Goal: Find specific page/section: Find specific page/section

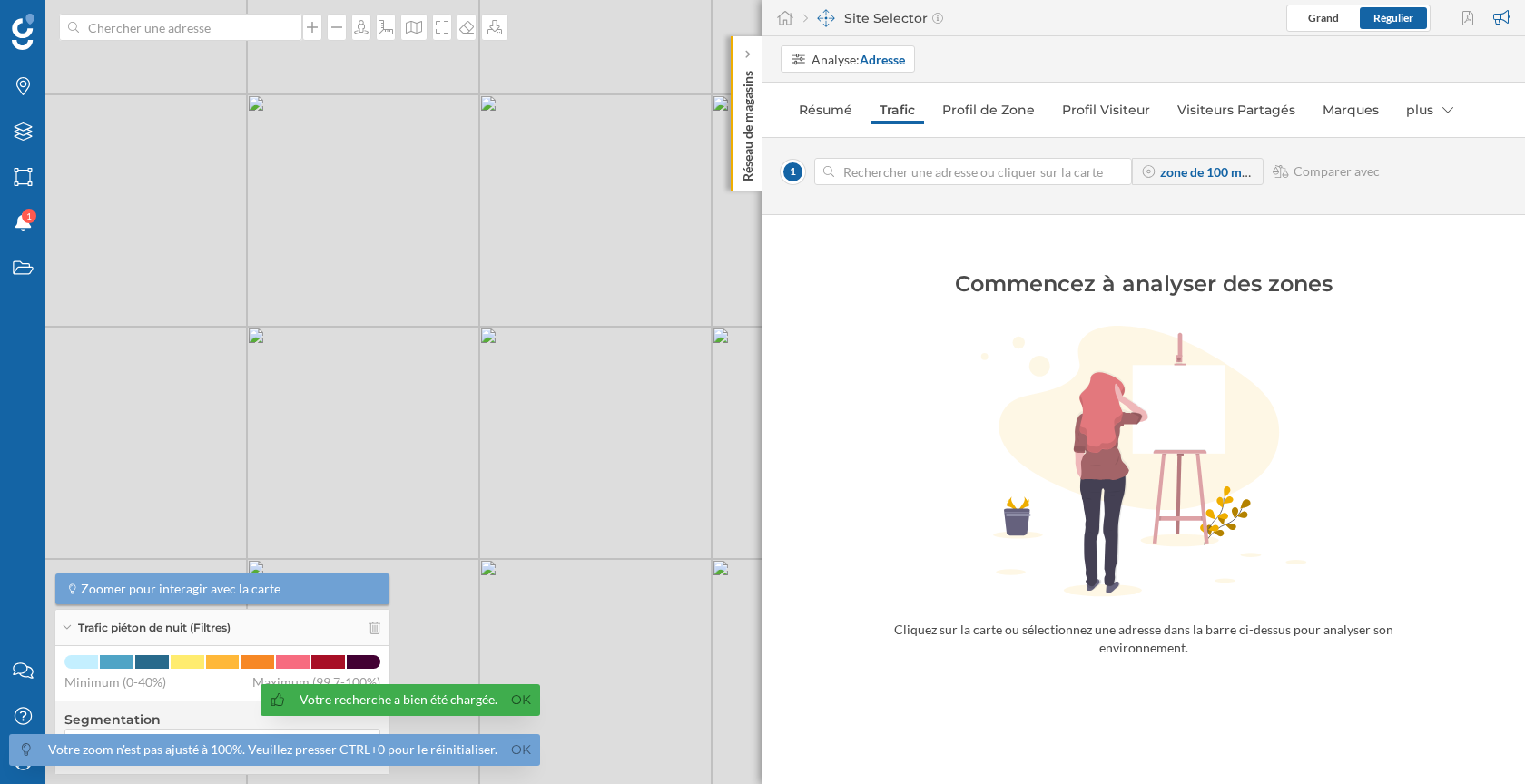
click at [524, 689] on div "Votre recherche a bien été chargée. Ok" at bounding box center [400, 700] width 280 height 32
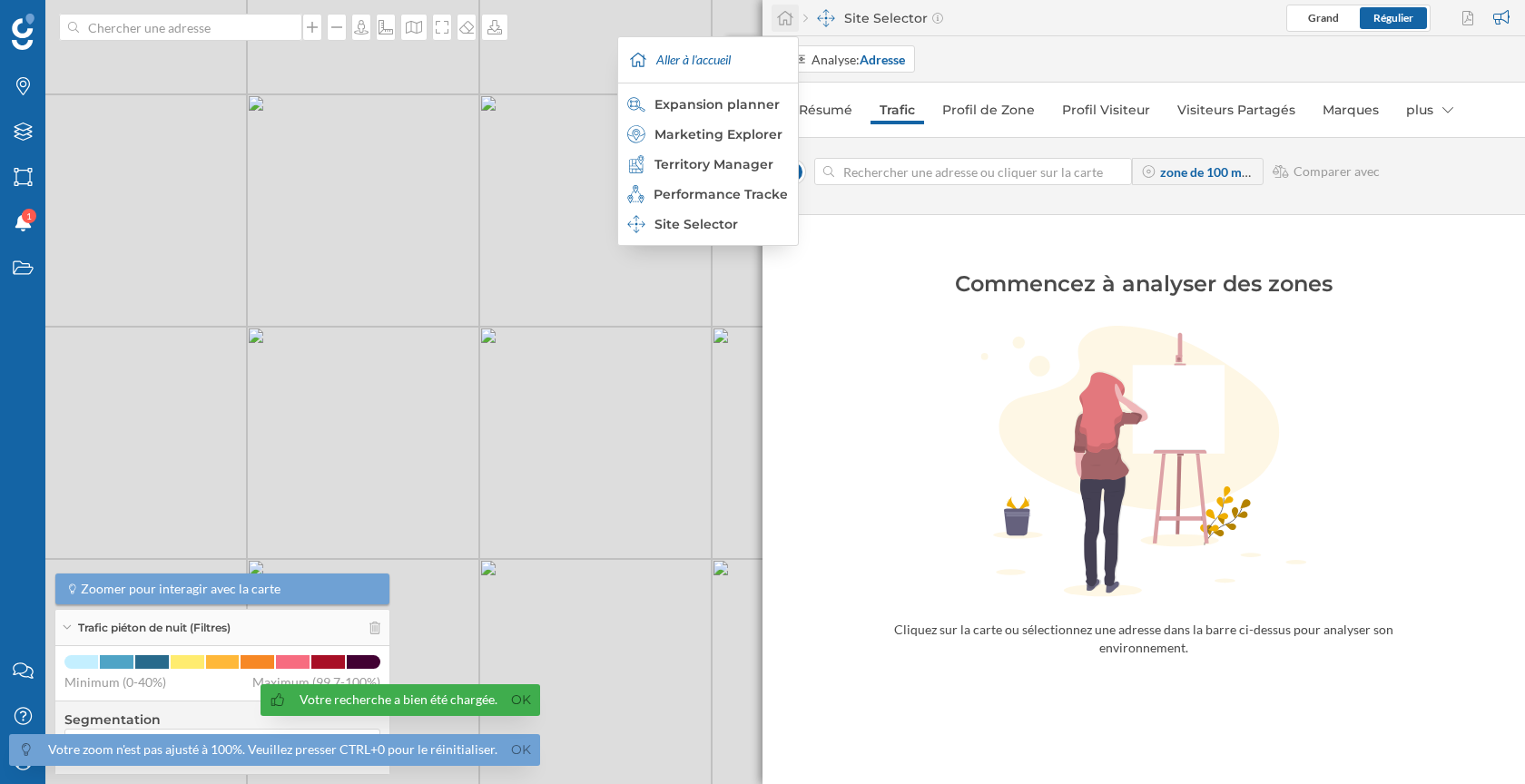
click at [782, 19] on icon at bounding box center [785, 19] width 19 height 17
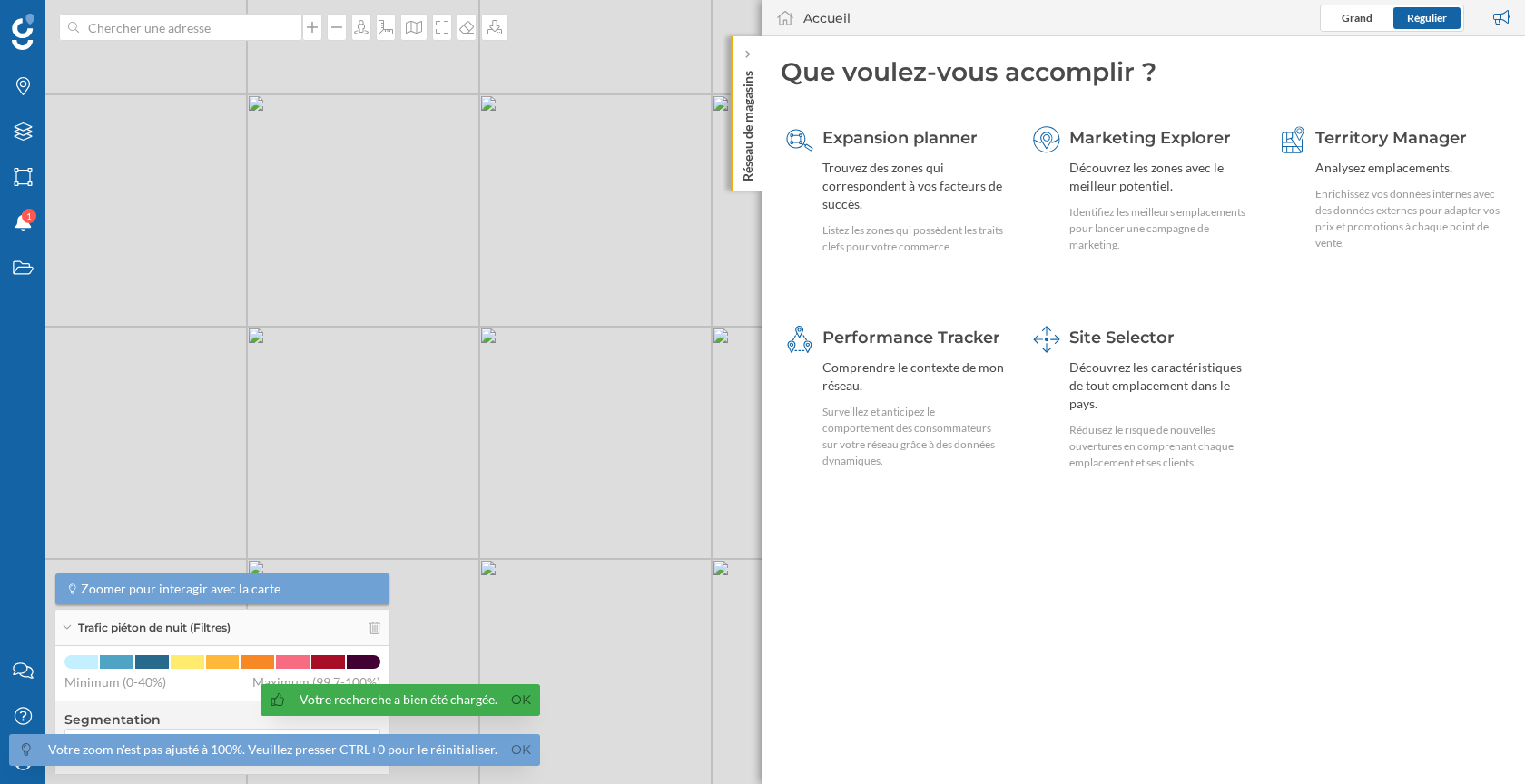
drag, startPoint x: 517, startPoint y: 696, endPoint x: 517, endPoint y: 712, distance: 16.0
click at [517, 696] on link "Ok" at bounding box center [520, 700] width 29 height 20
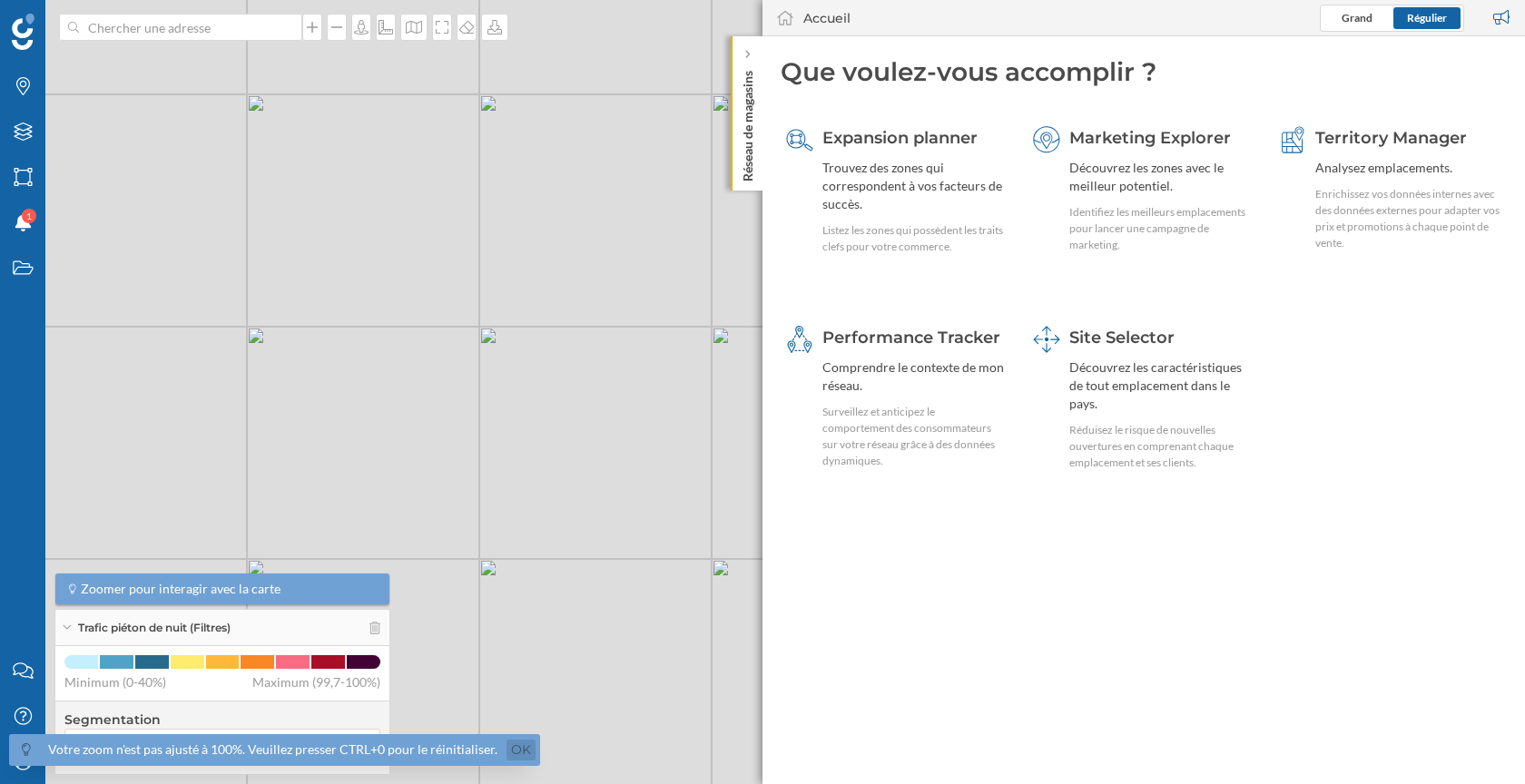
click at [517, 747] on link "Ok" at bounding box center [520, 750] width 29 height 20
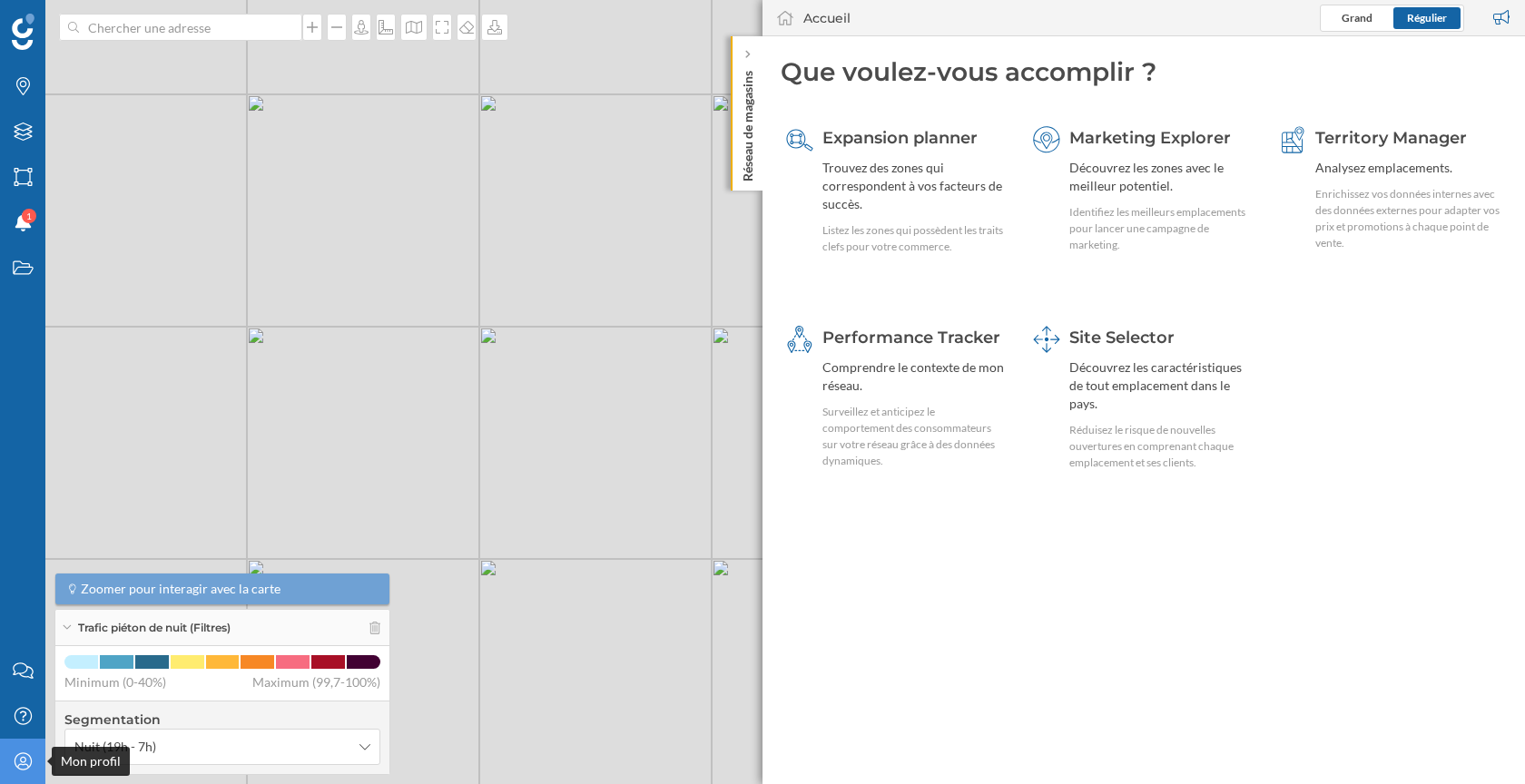
click at [25, 757] on icon "Mon profil" at bounding box center [23, 762] width 22 height 19
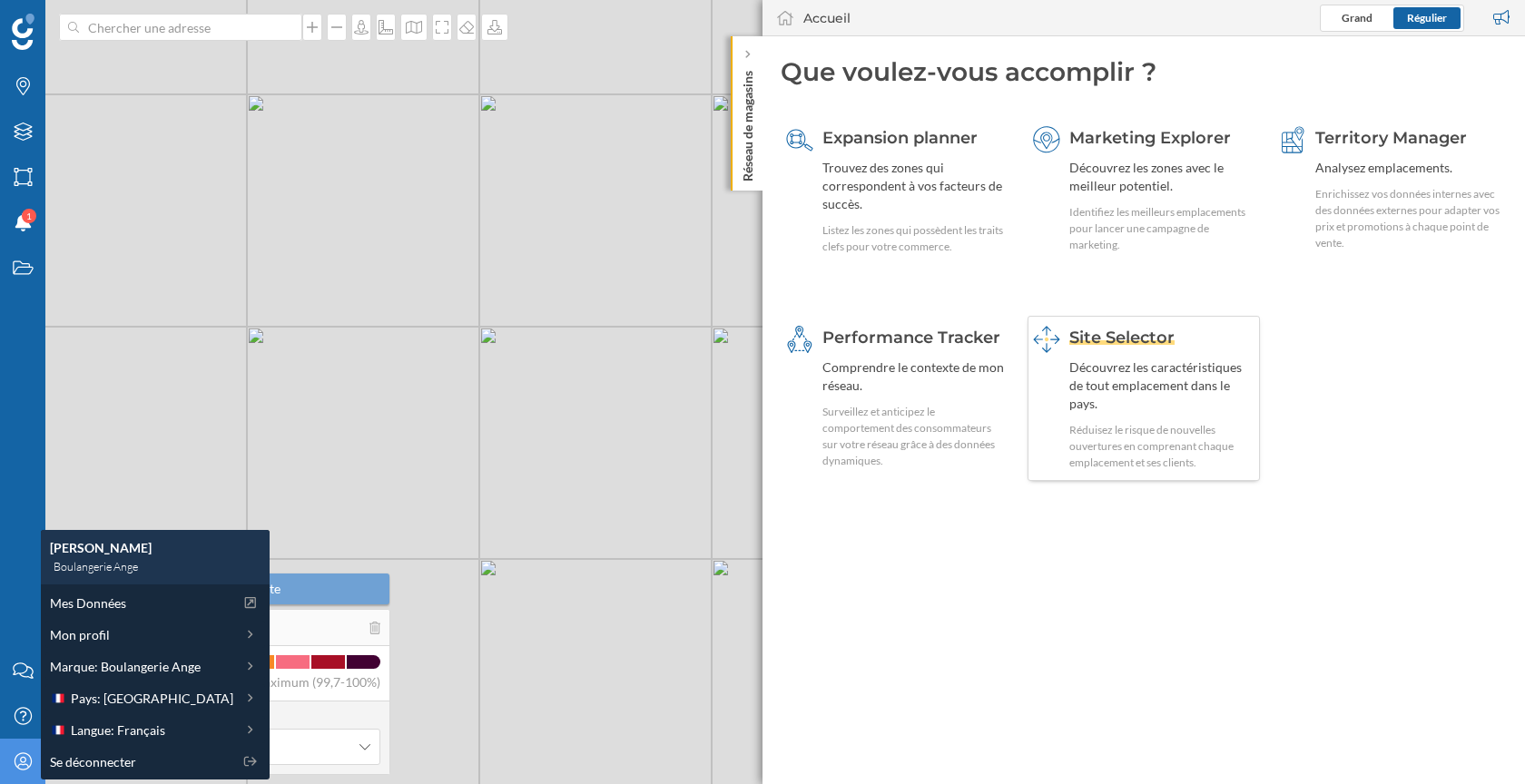
click at [1125, 360] on div "Découvrez les caractéristiques de tout emplacement dans le pays." at bounding box center [1163, 385] width 186 height 55
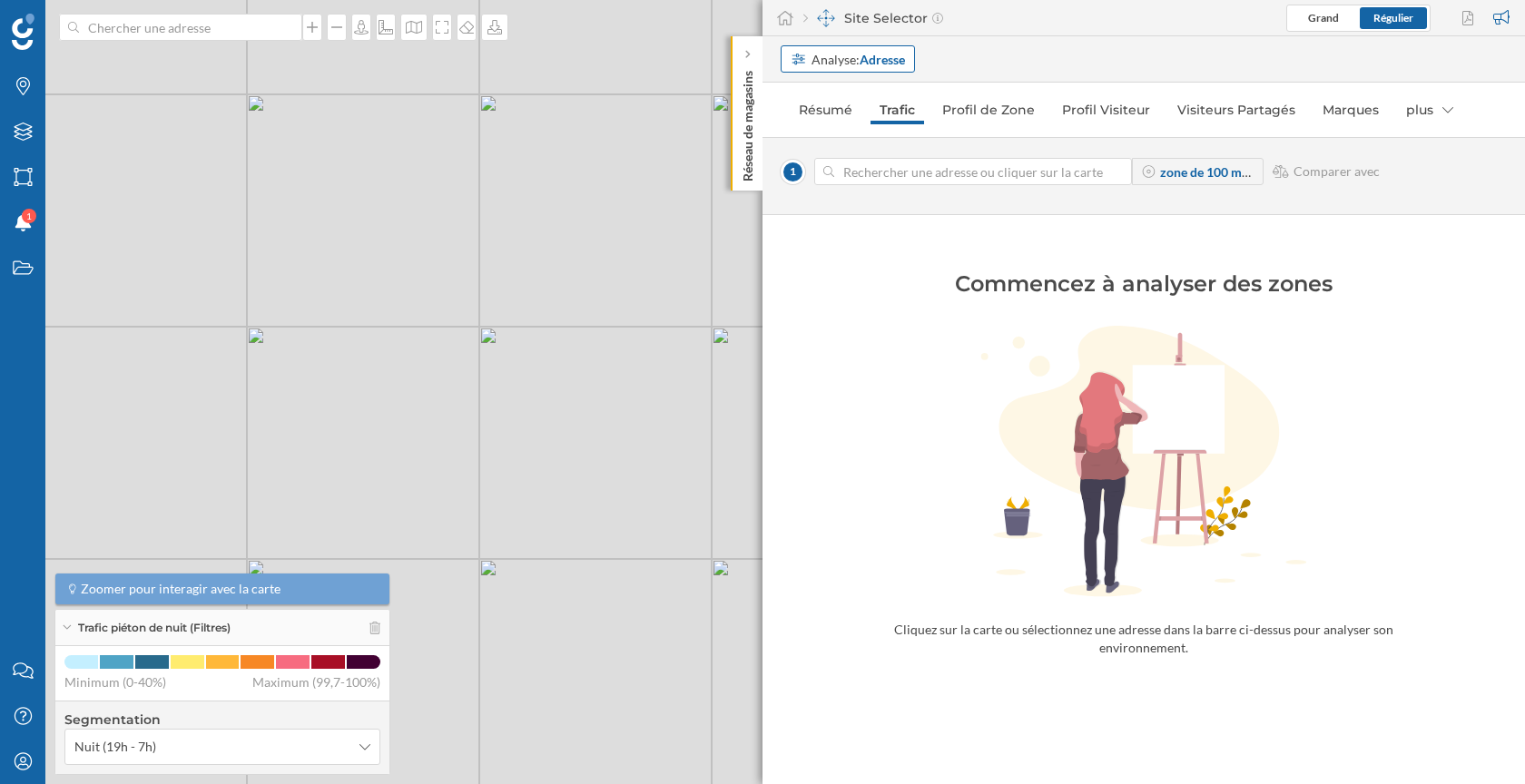
click at [855, 62] on div "Analyse: Adresse" at bounding box center [858, 59] width 94 height 20
click at [861, 98] on div "Personnalisé" at bounding box center [827, 97] width 72 height 16
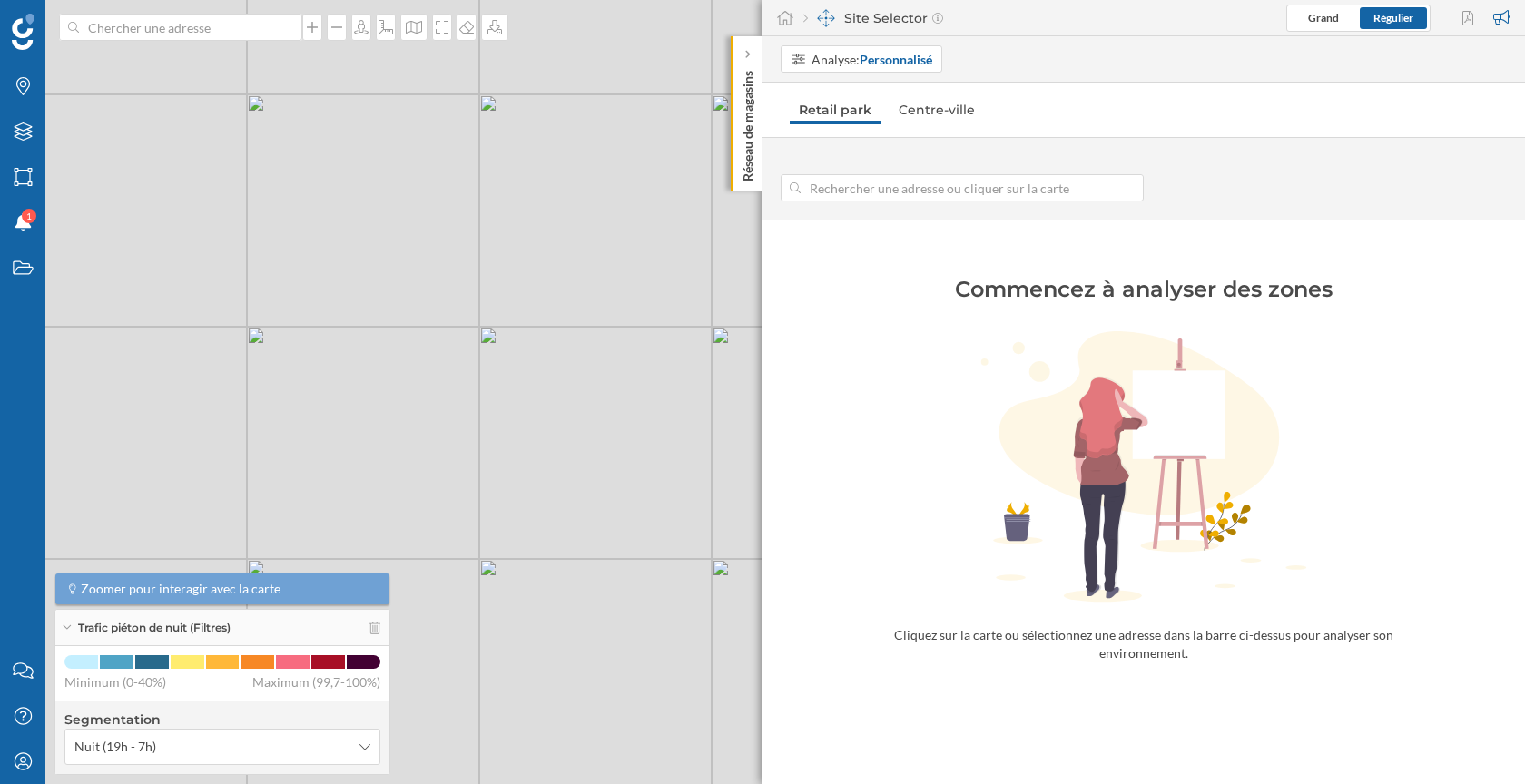
click at [887, 182] on input at bounding box center [963, 188] width 323 height 27
click at [857, 197] on input at bounding box center [963, 188] width 323 height 27
click at [392, 390] on div "© Mapbox © OpenStreetMap Improve this map" at bounding box center [762, 392] width 1525 height 784
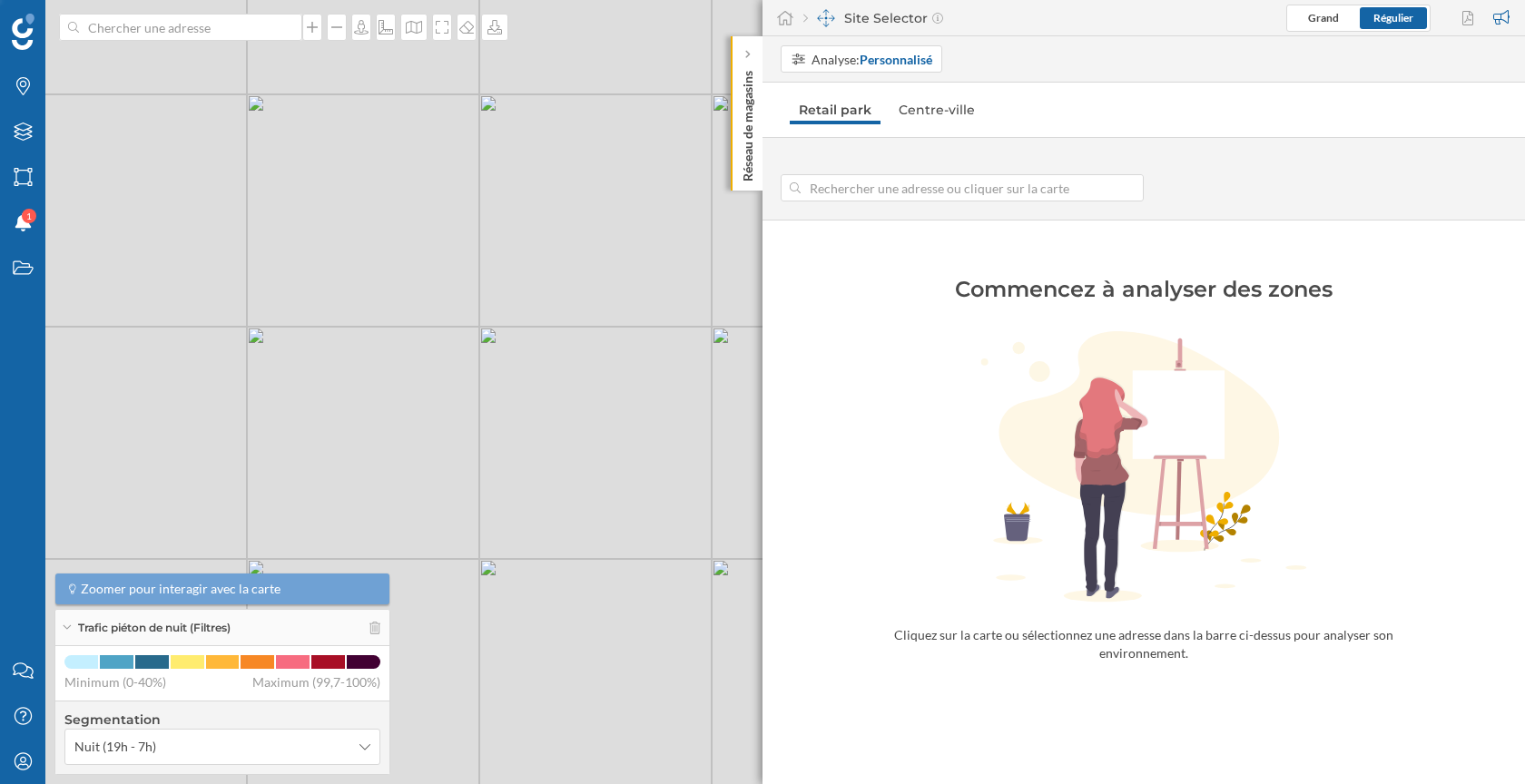
type input "[STREET_ADDRESS]"
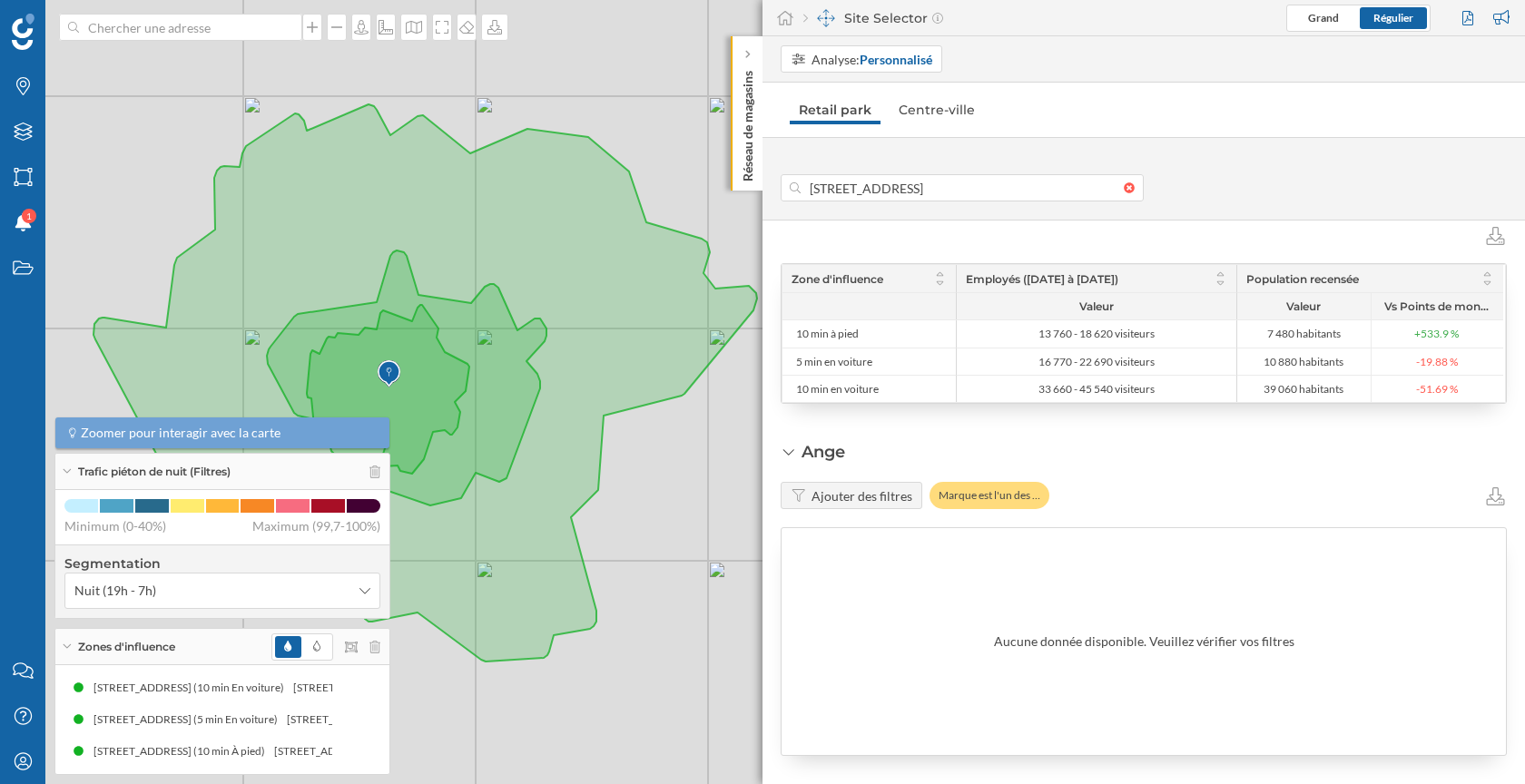
scroll to position [474, 0]
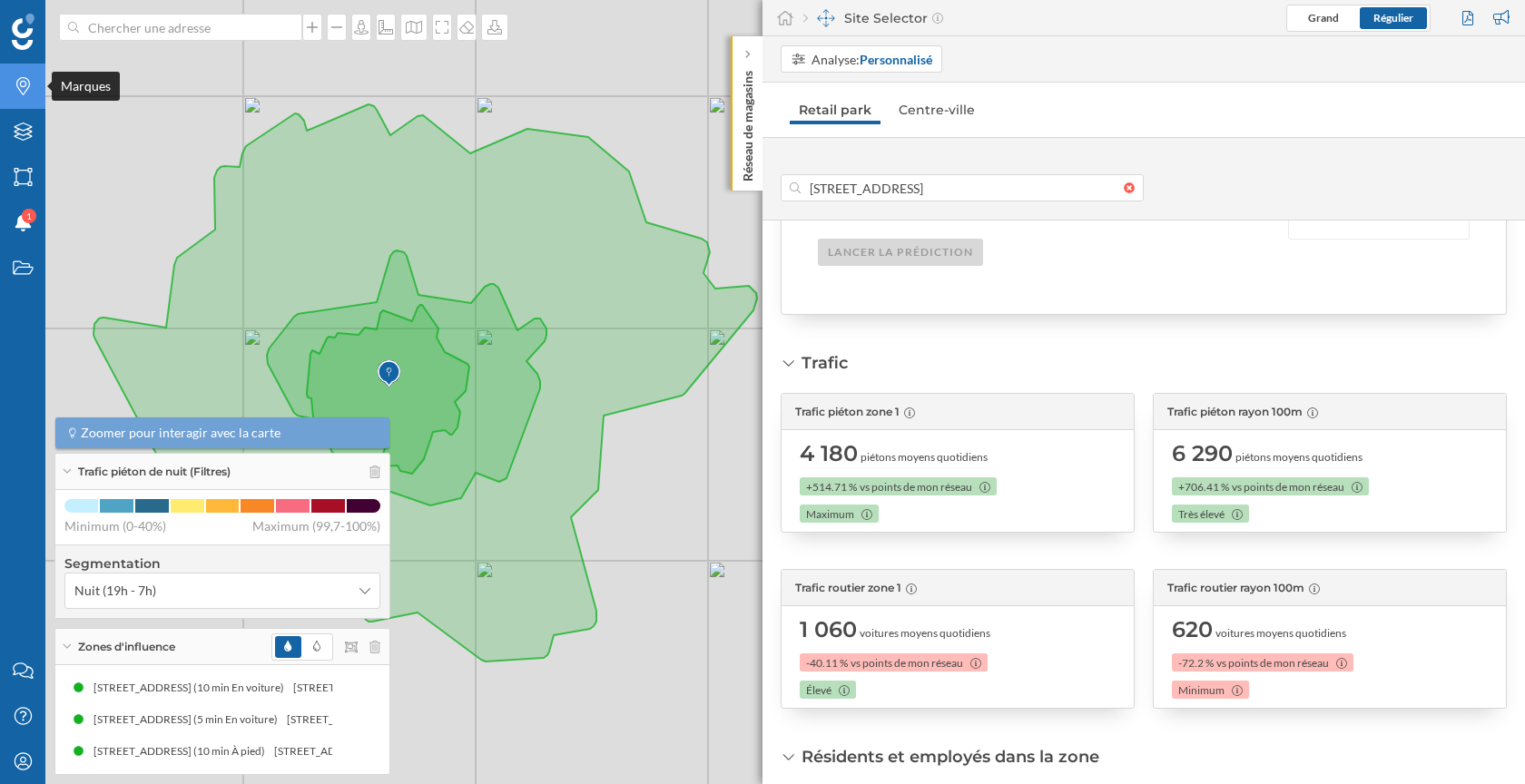
click at [19, 73] on div "Marques" at bounding box center [22, 85] width 46 height 46
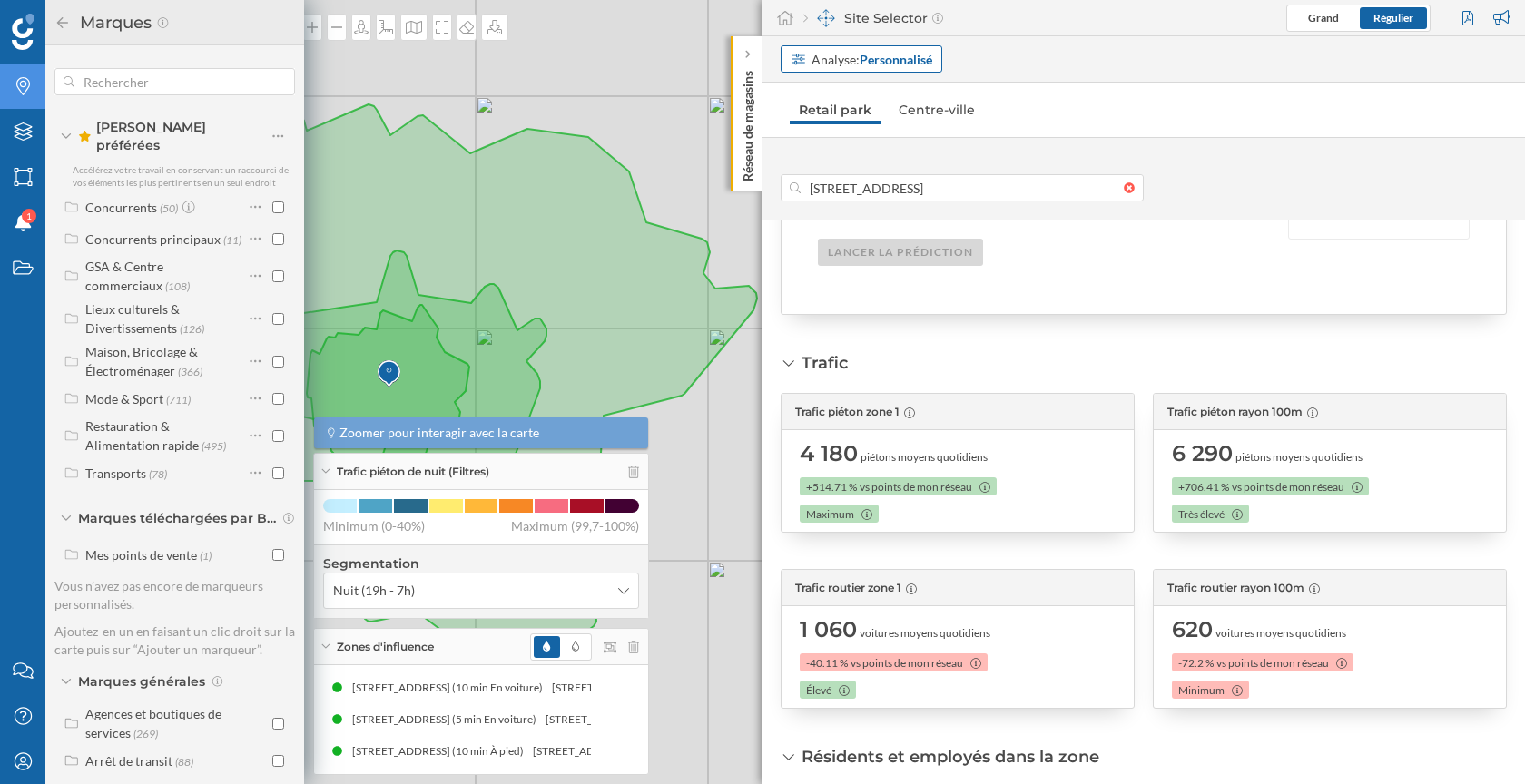
click at [883, 68] on div "Analyse: Personnalisé" at bounding box center [861, 59] width 162 height 27
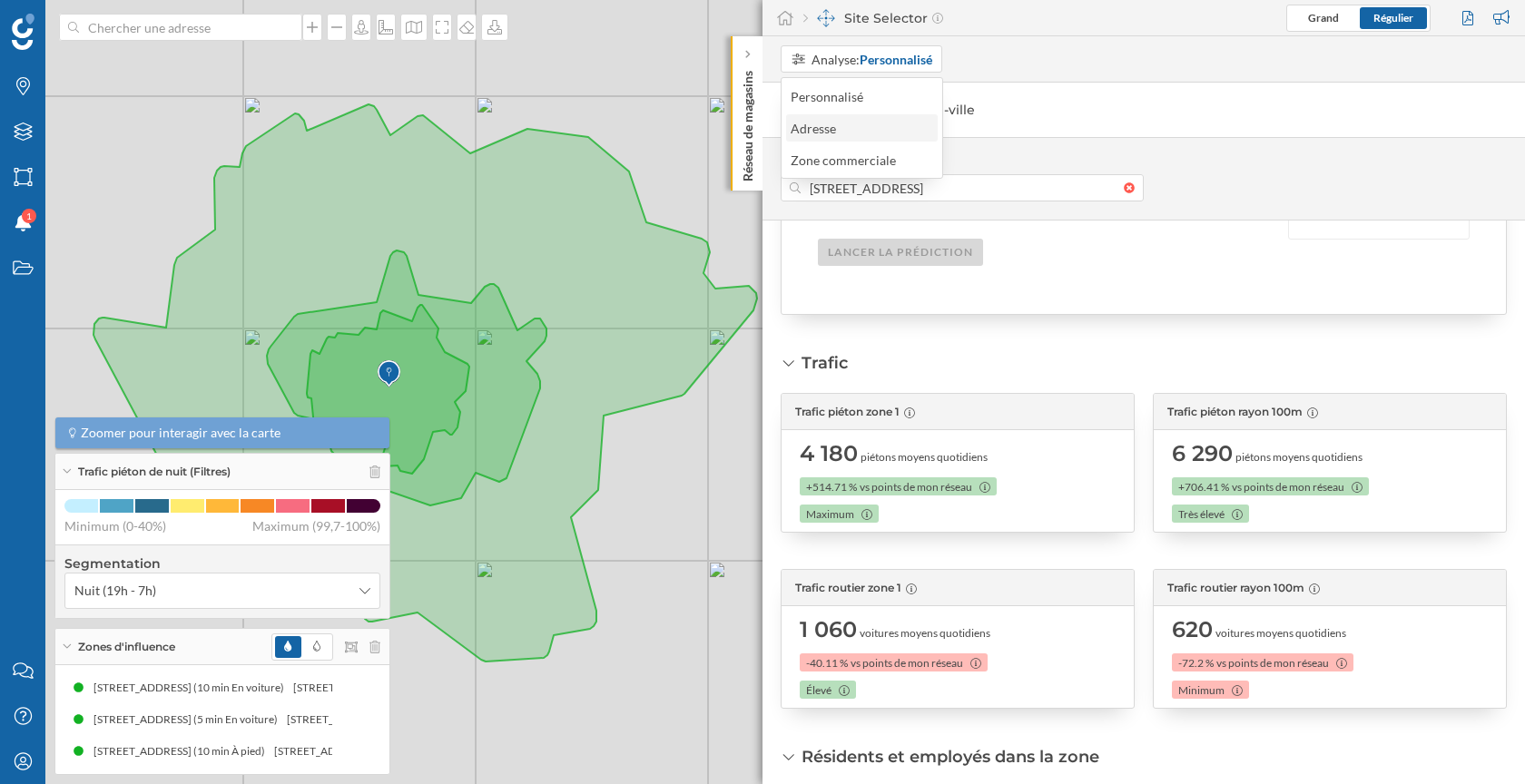
click at [858, 124] on div "Adresse" at bounding box center [861, 128] width 140 height 20
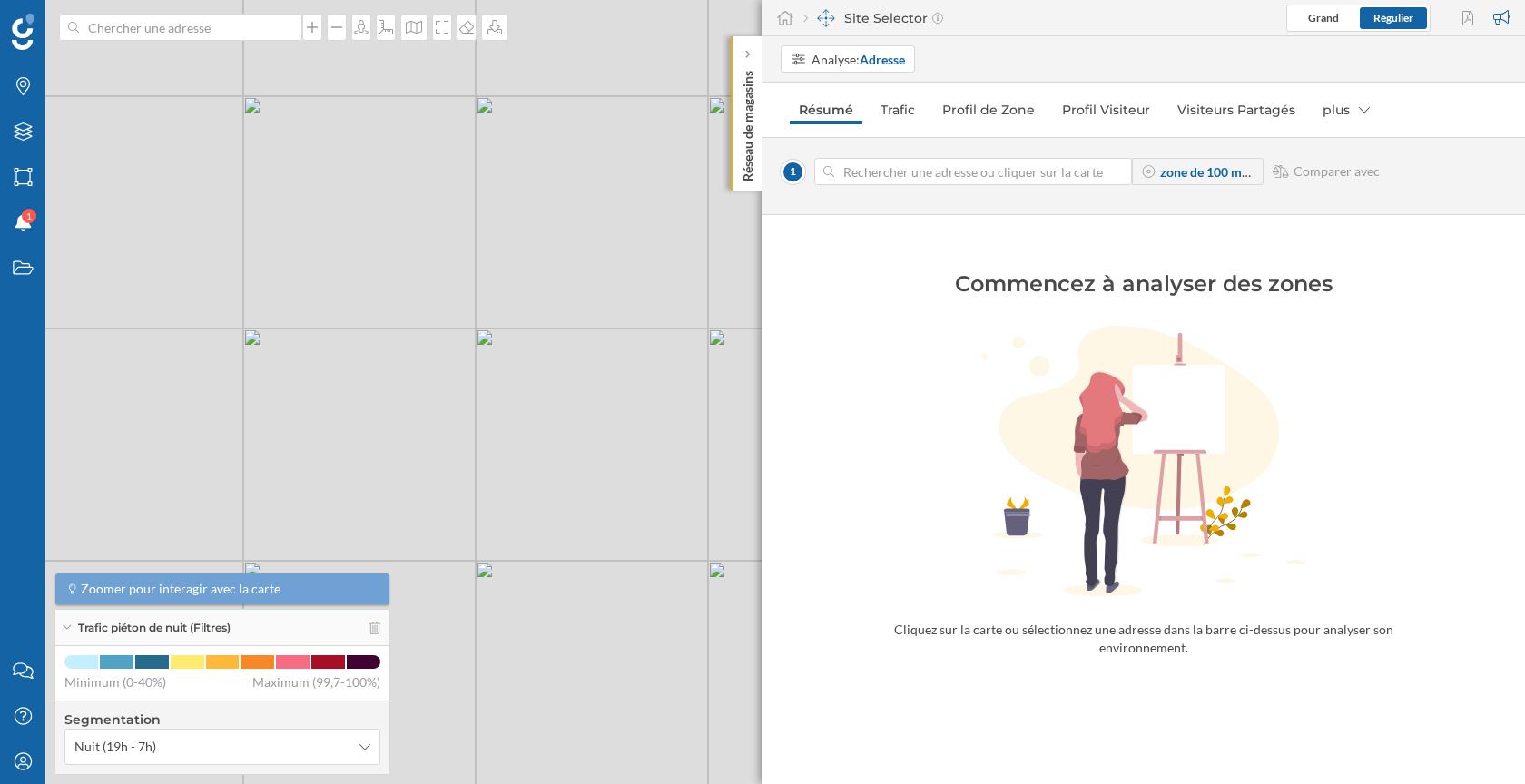
click at [887, 181] on input at bounding box center [973, 171] width 278 height 27
click at [391, 404] on div "© Mapbox © OpenStreetMap Improve this map" at bounding box center [762, 392] width 1525 height 784
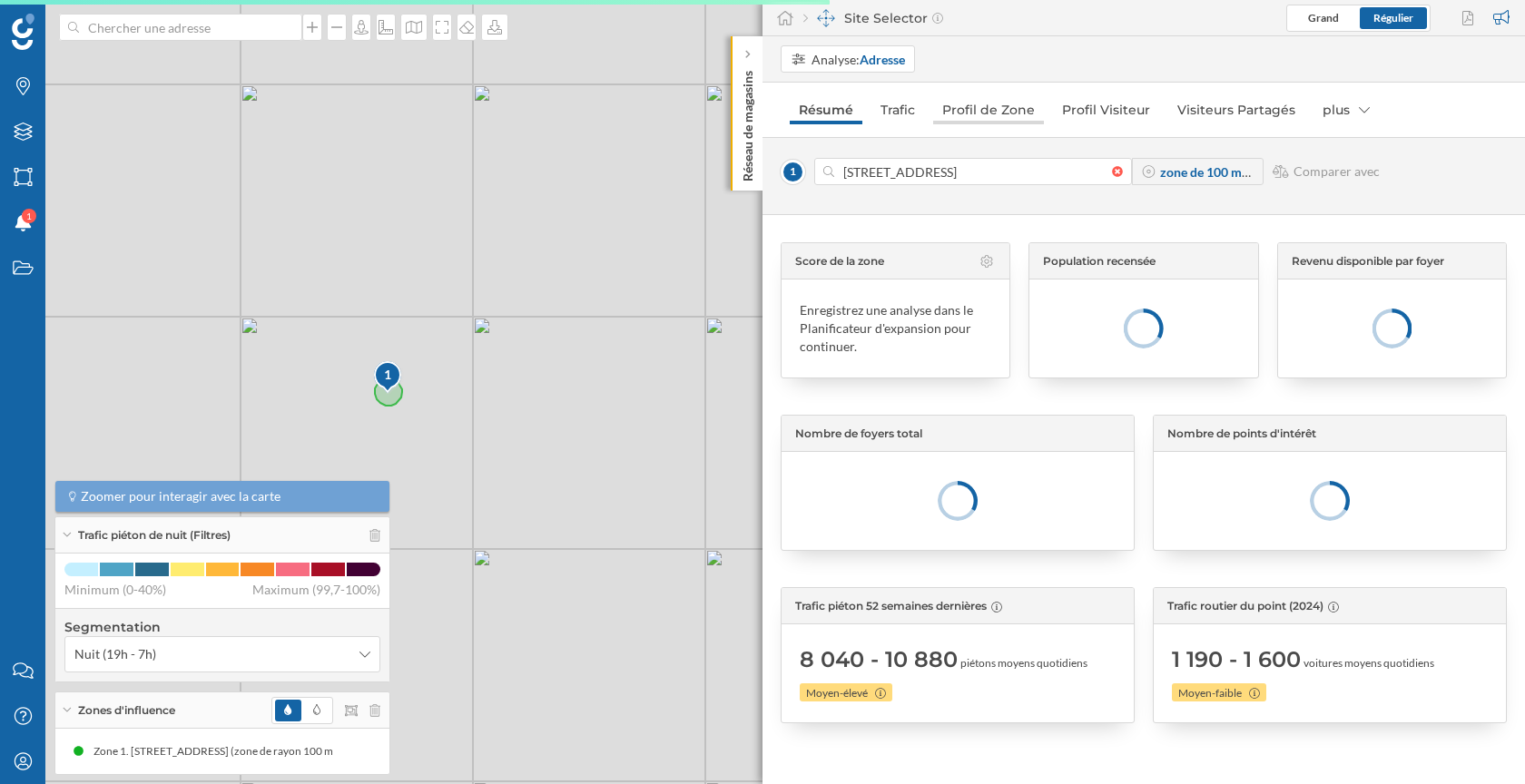
click at [995, 104] on link "Profil de Zone" at bounding box center [988, 110] width 111 height 29
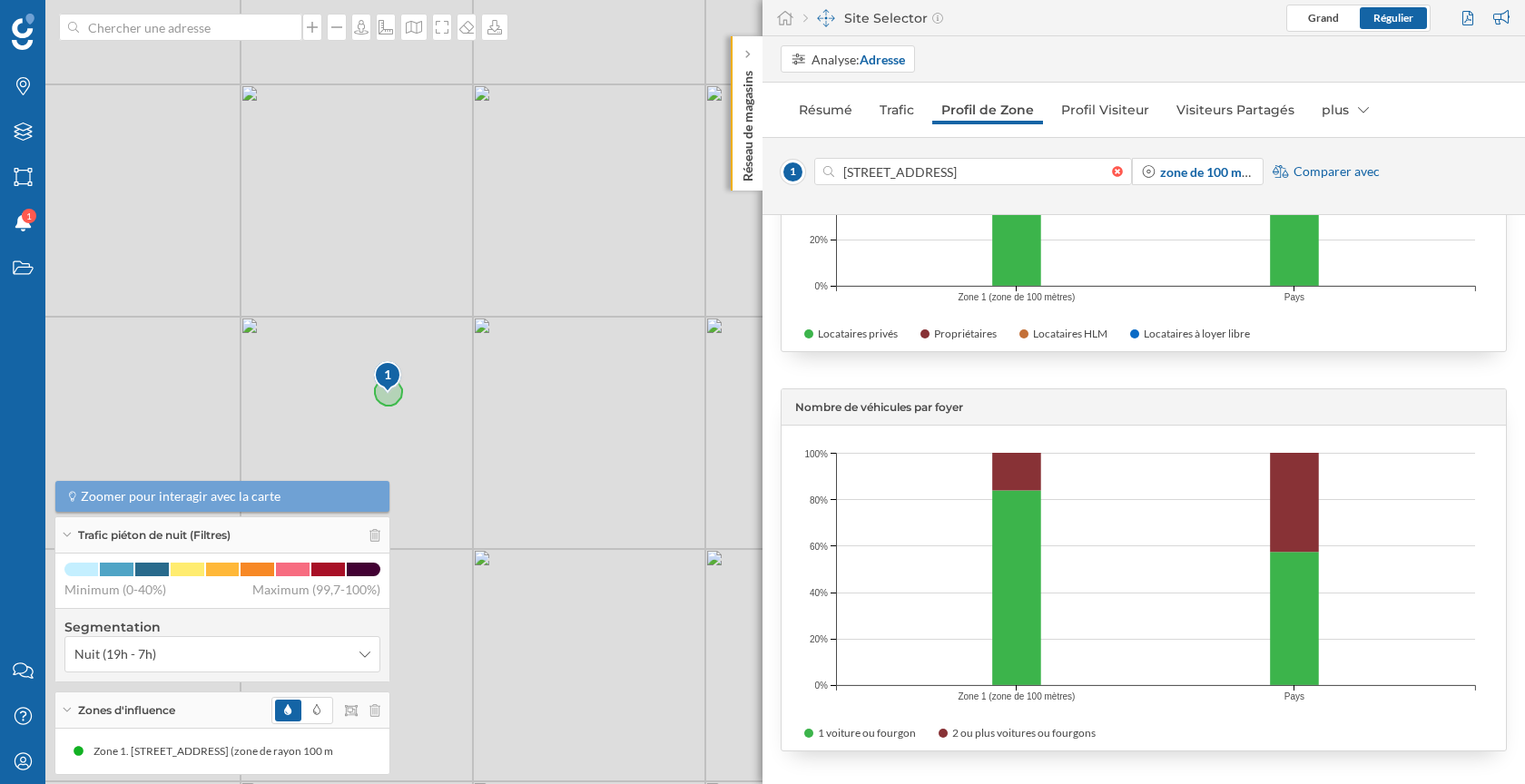
scroll to position [5162, 0]
click at [459, 27] on icon at bounding box center [467, 27] width 19 height 15
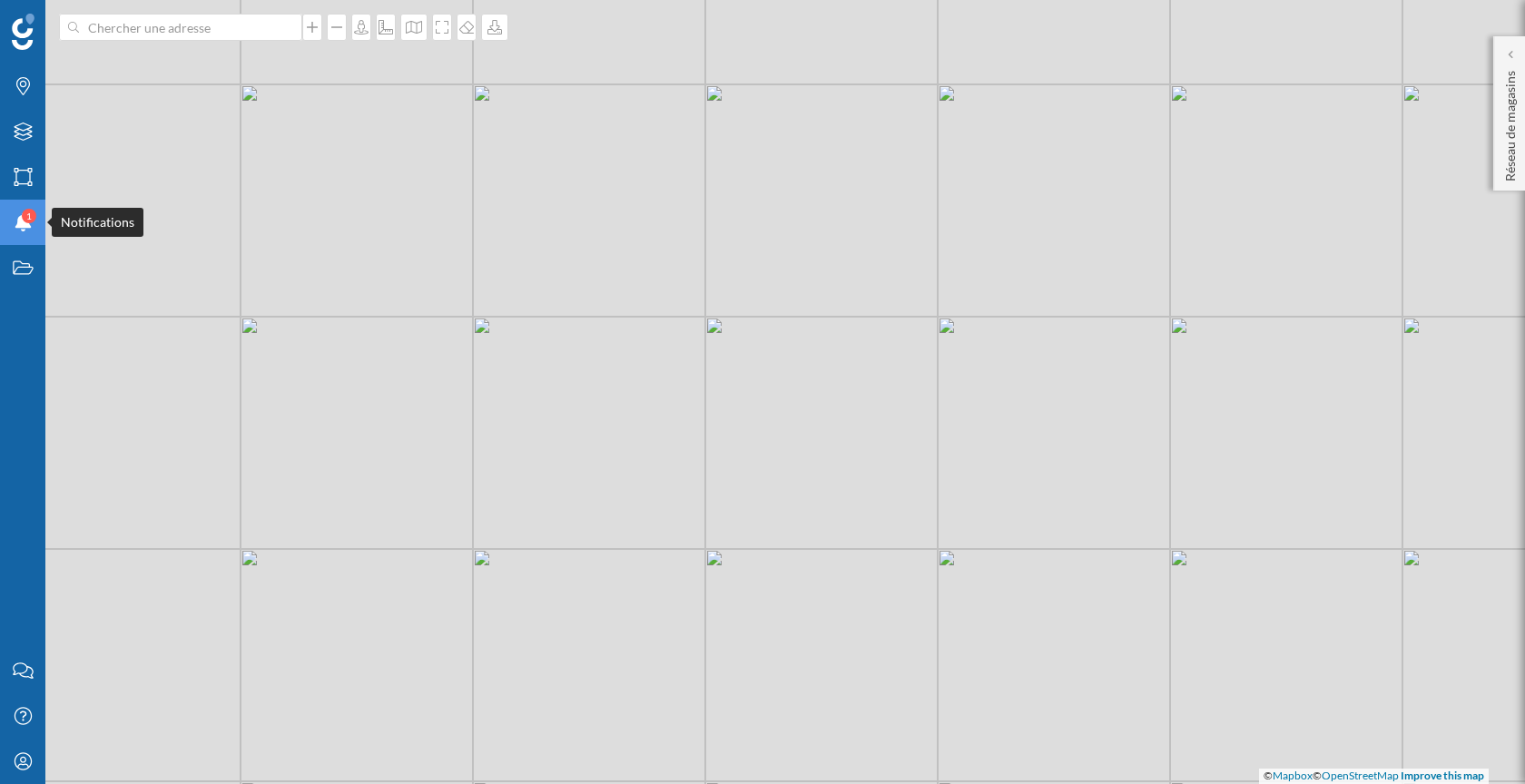
click at [16, 215] on icon "Notifications" at bounding box center [23, 223] width 22 height 19
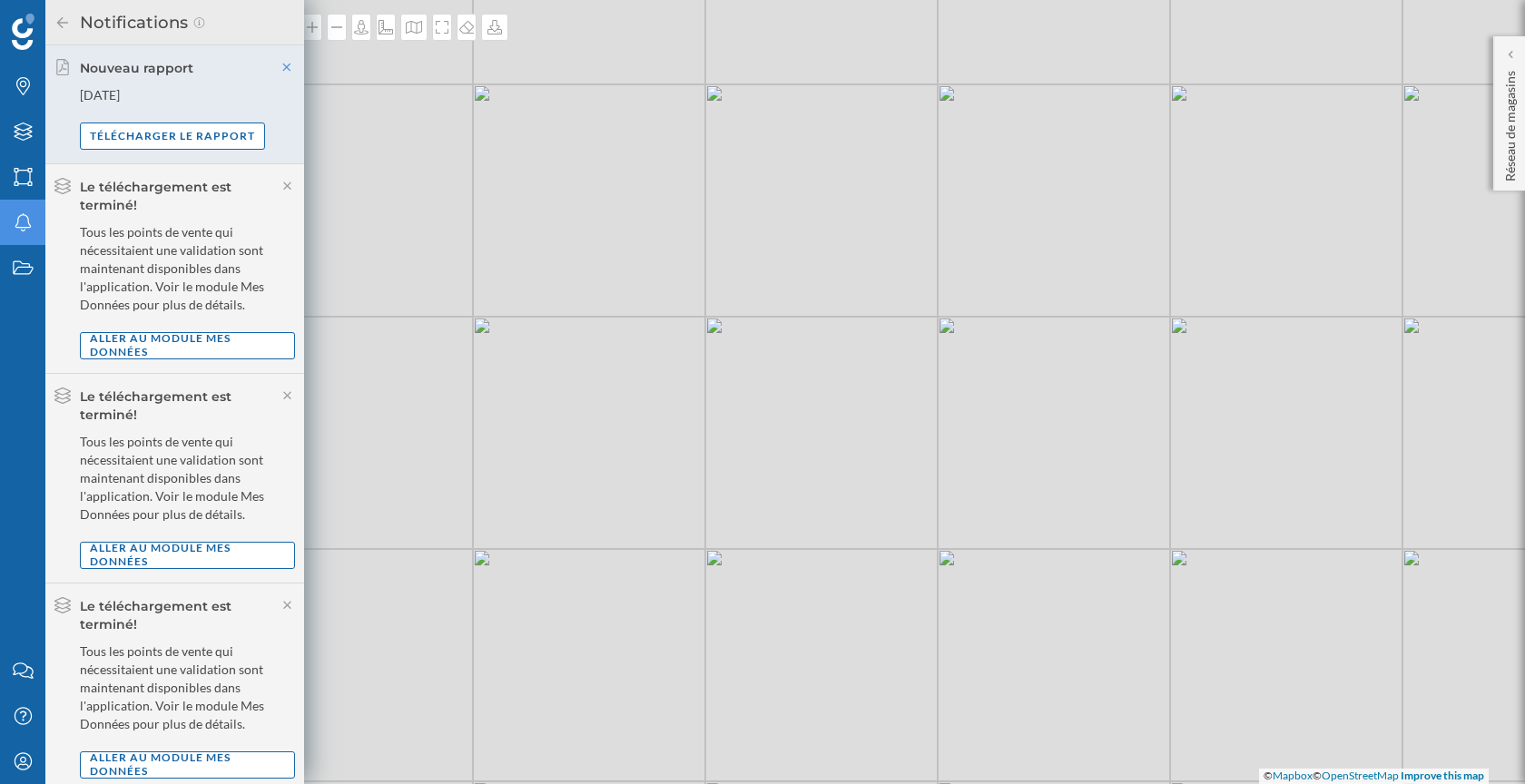
click at [287, 62] on icon at bounding box center [287, 67] width 17 height 13
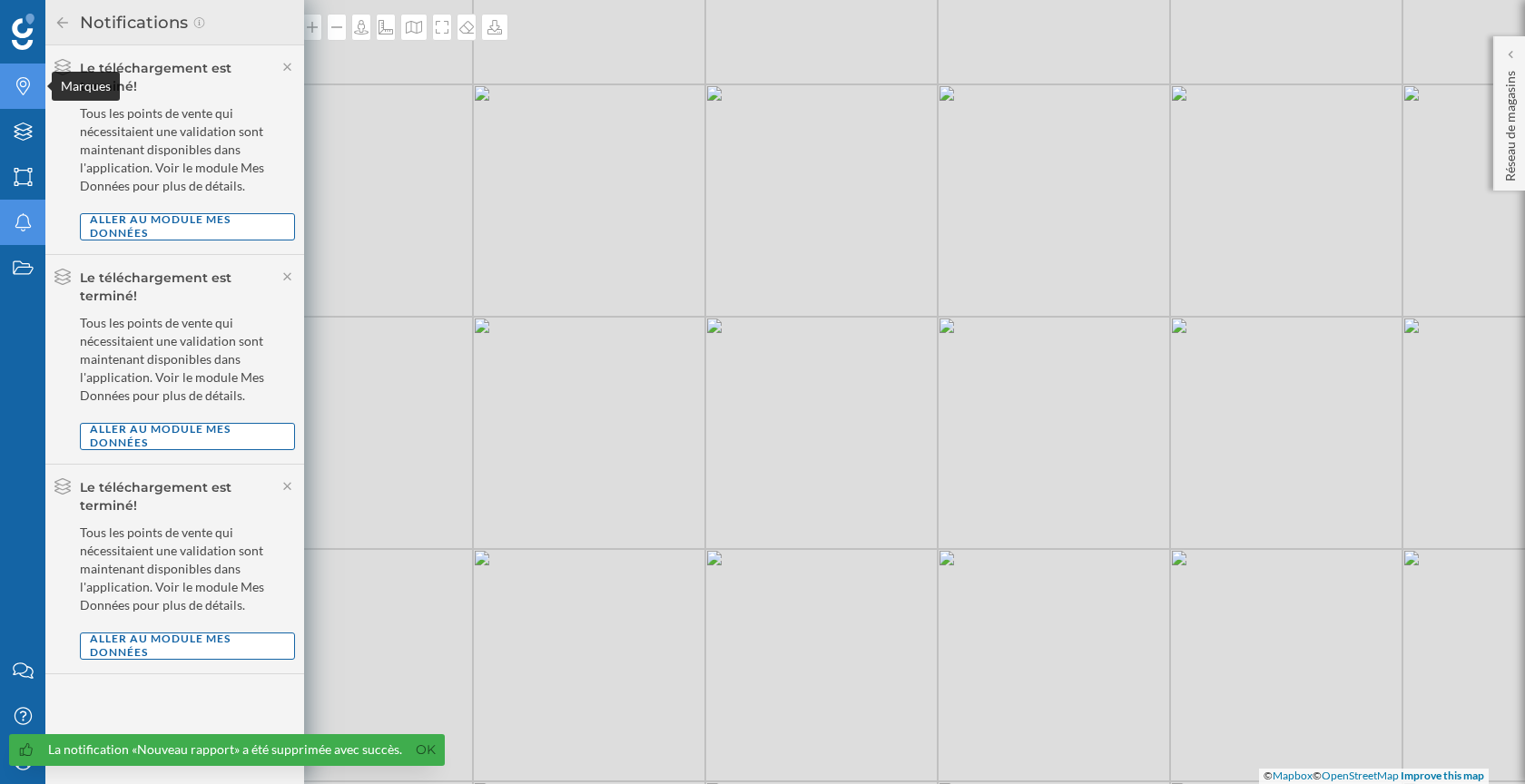
click at [19, 80] on icon at bounding box center [23, 86] width 14 height 19
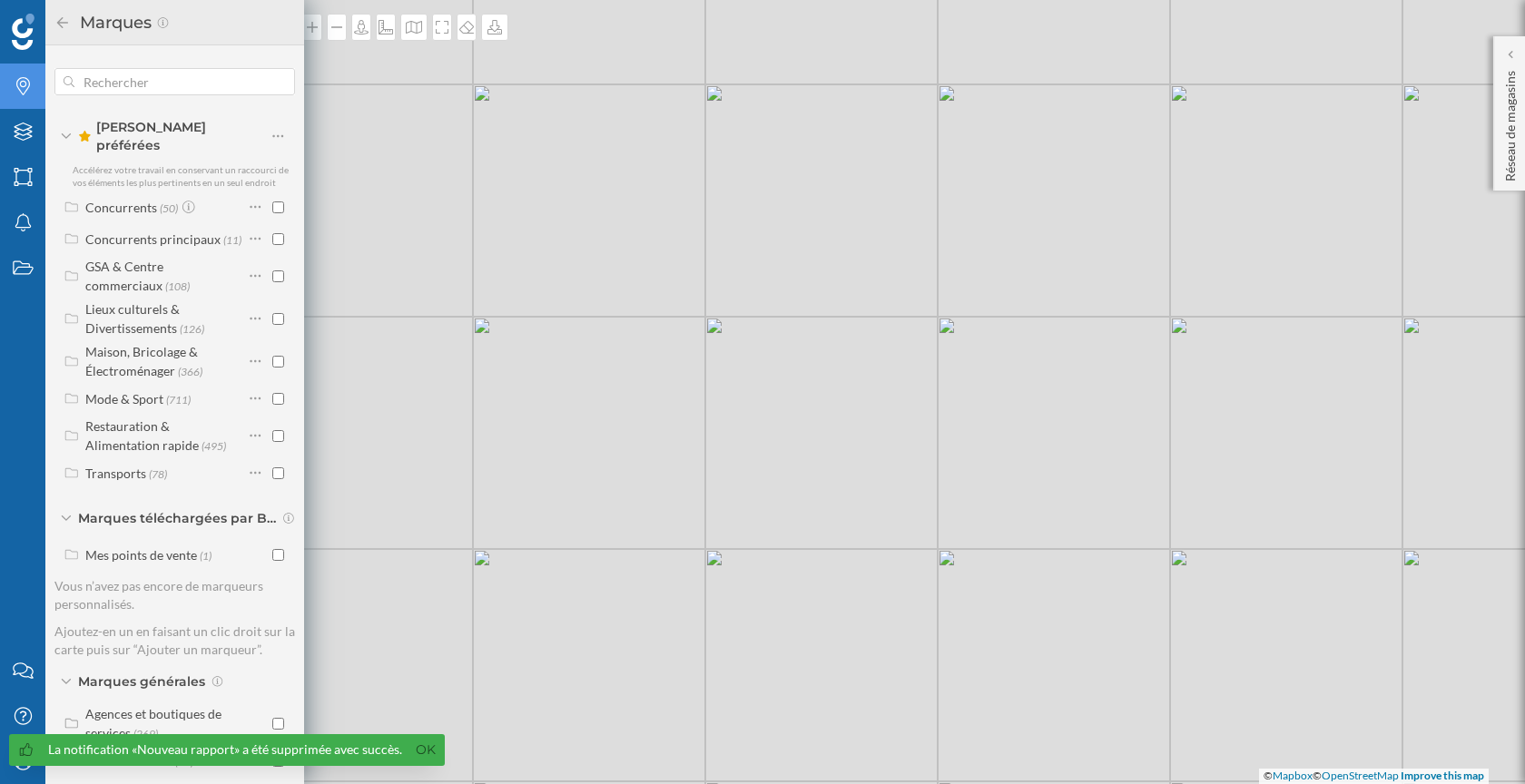
click at [65, 19] on icon at bounding box center [63, 23] width 17 height 13
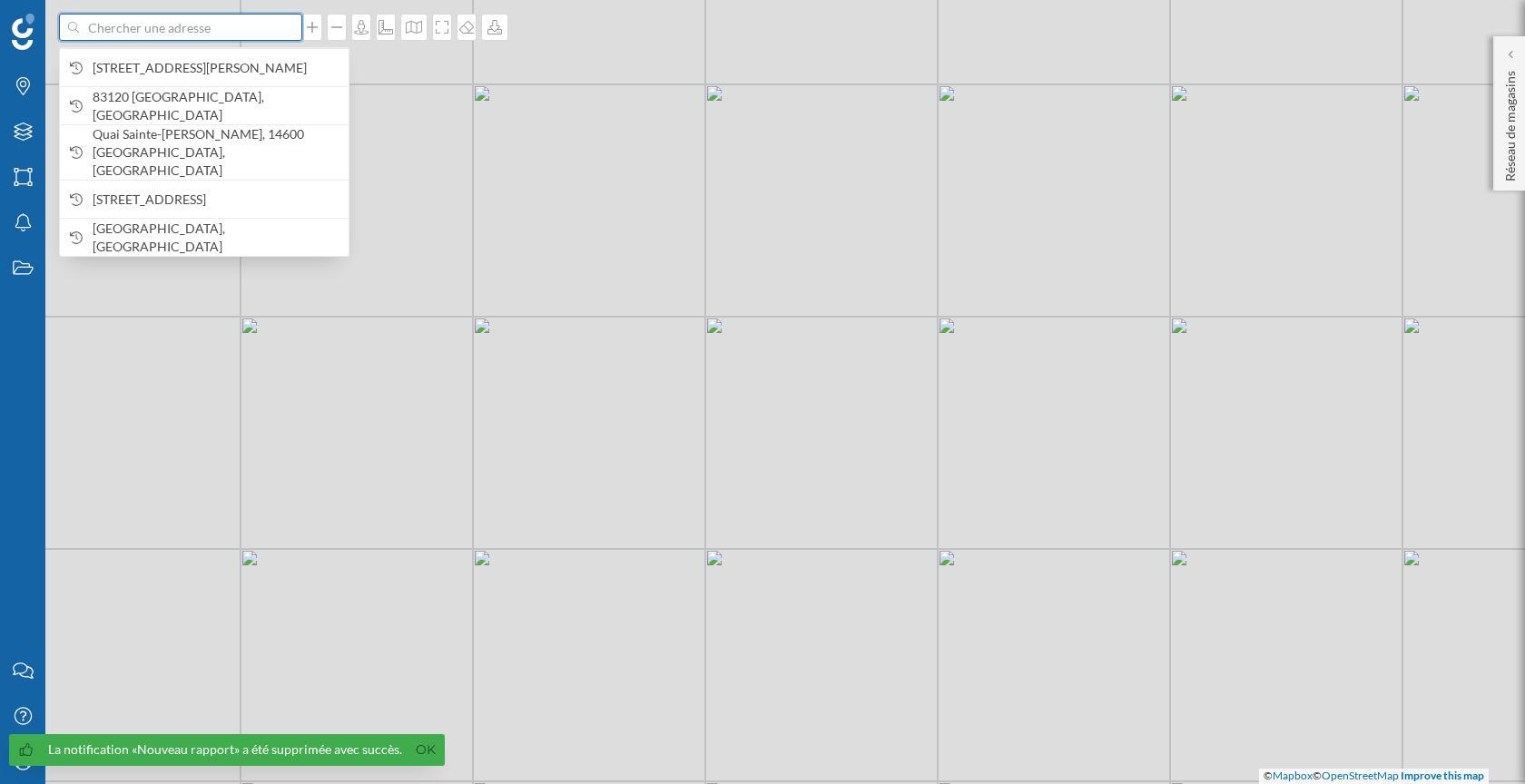
click at [127, 28] on input at bounding box center [180, 27] width 204 height 27
click at [1513, 58] on div at bounding box center [1511, 55] width 19 height 19
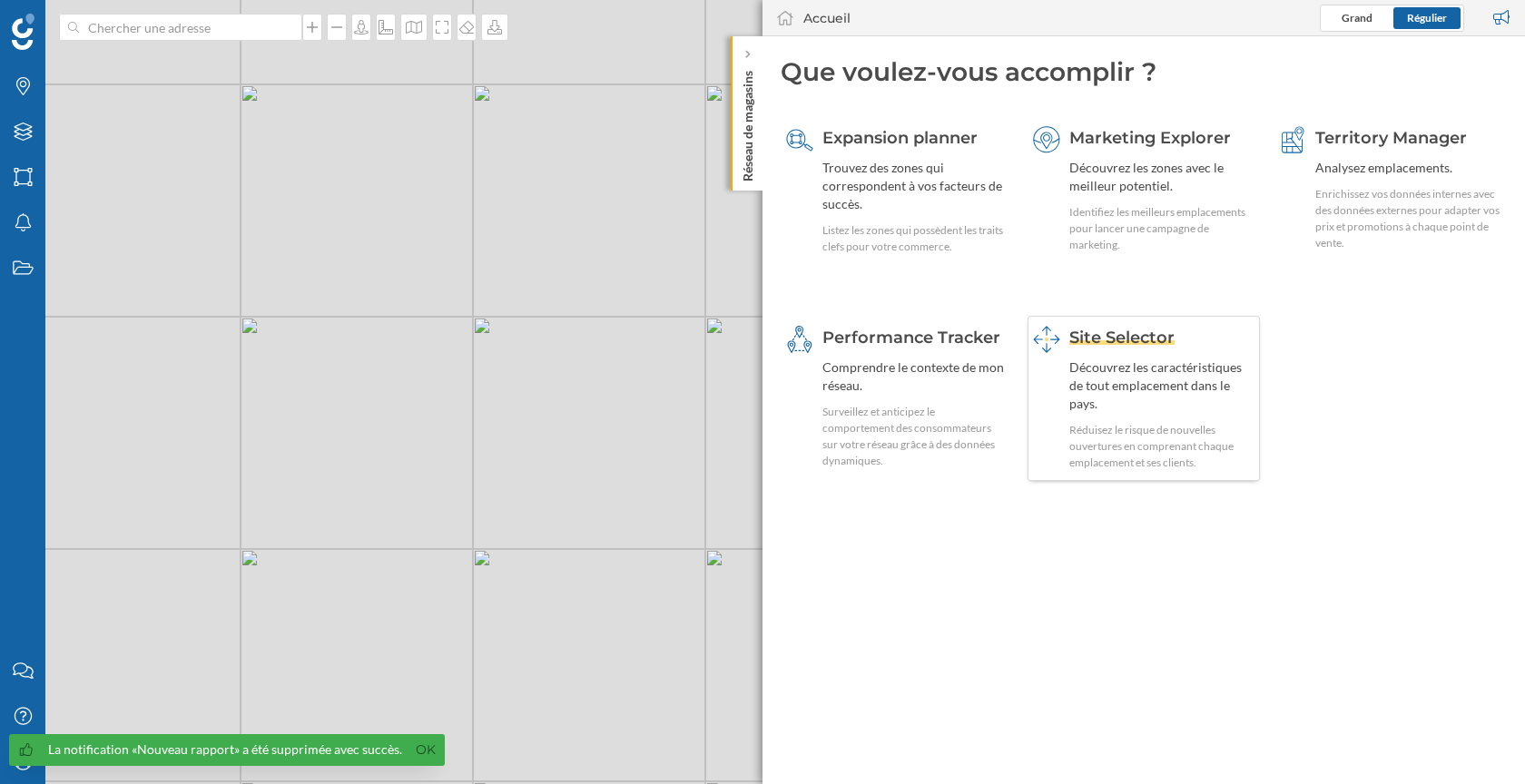
click at [1084, 356] on div "Site Selector Découvrez les caractéristiques de tout emplacement dans le pays. …" at bounding box center [1163, 399] width 186 height 145
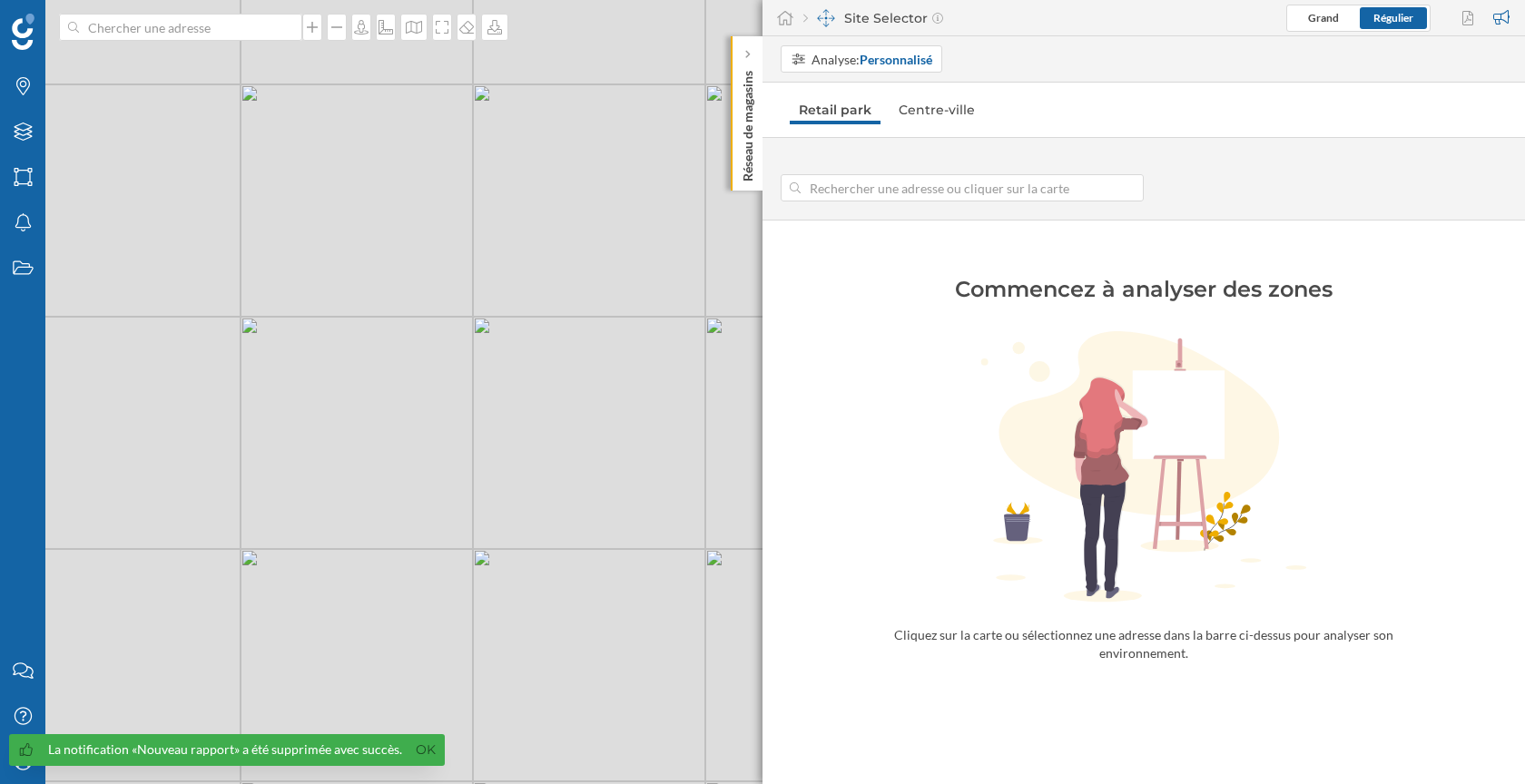
click at [375, 404] on div "© Mapbox © OpenStreetMap Improve this map" at bounding box center [762, 392] width 1525 height 784
type input "[STREET_ADDRESS]"
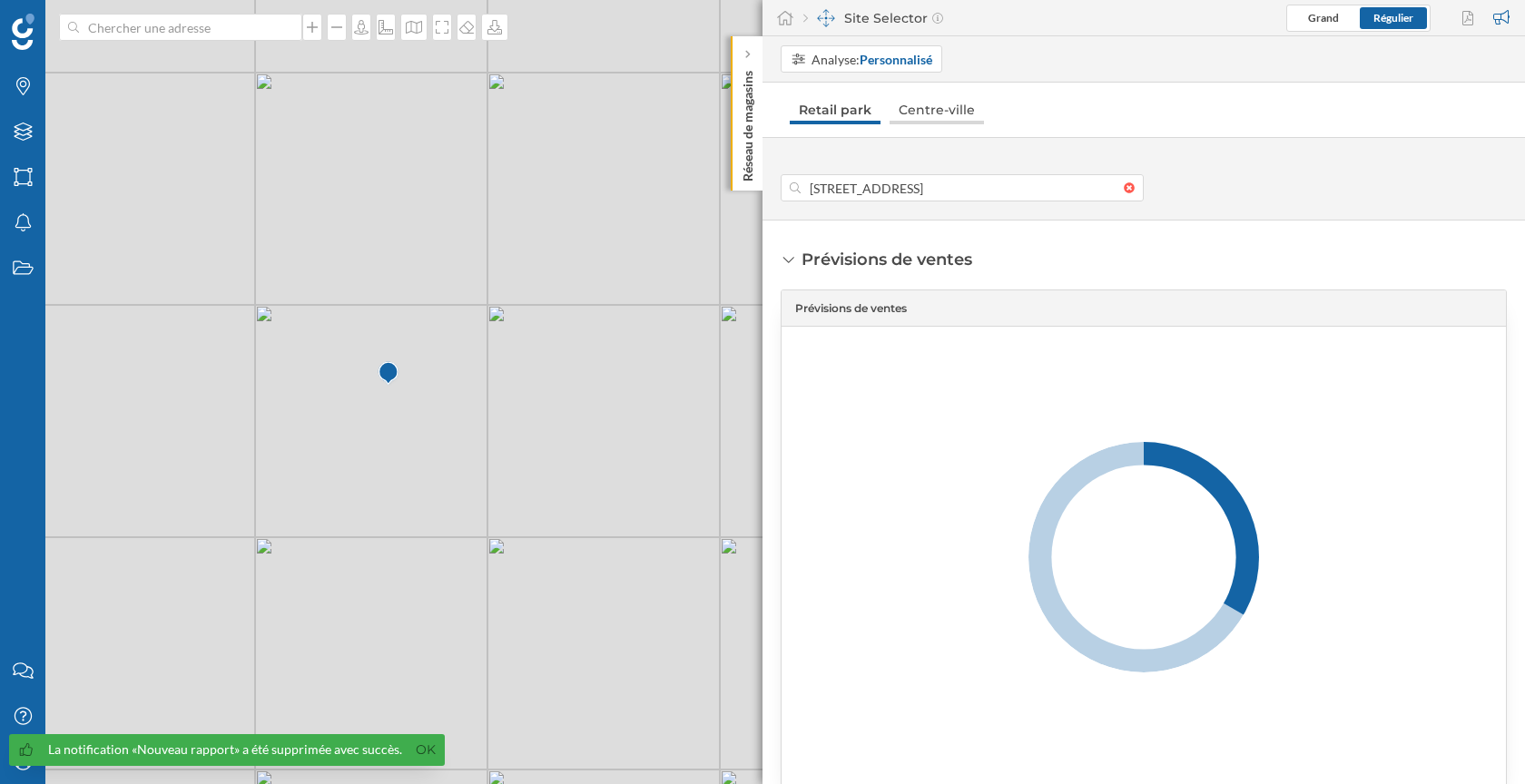
click at [917, 104] on link "Centre-ville" at bounding box center [937, 110] width 95 height 29
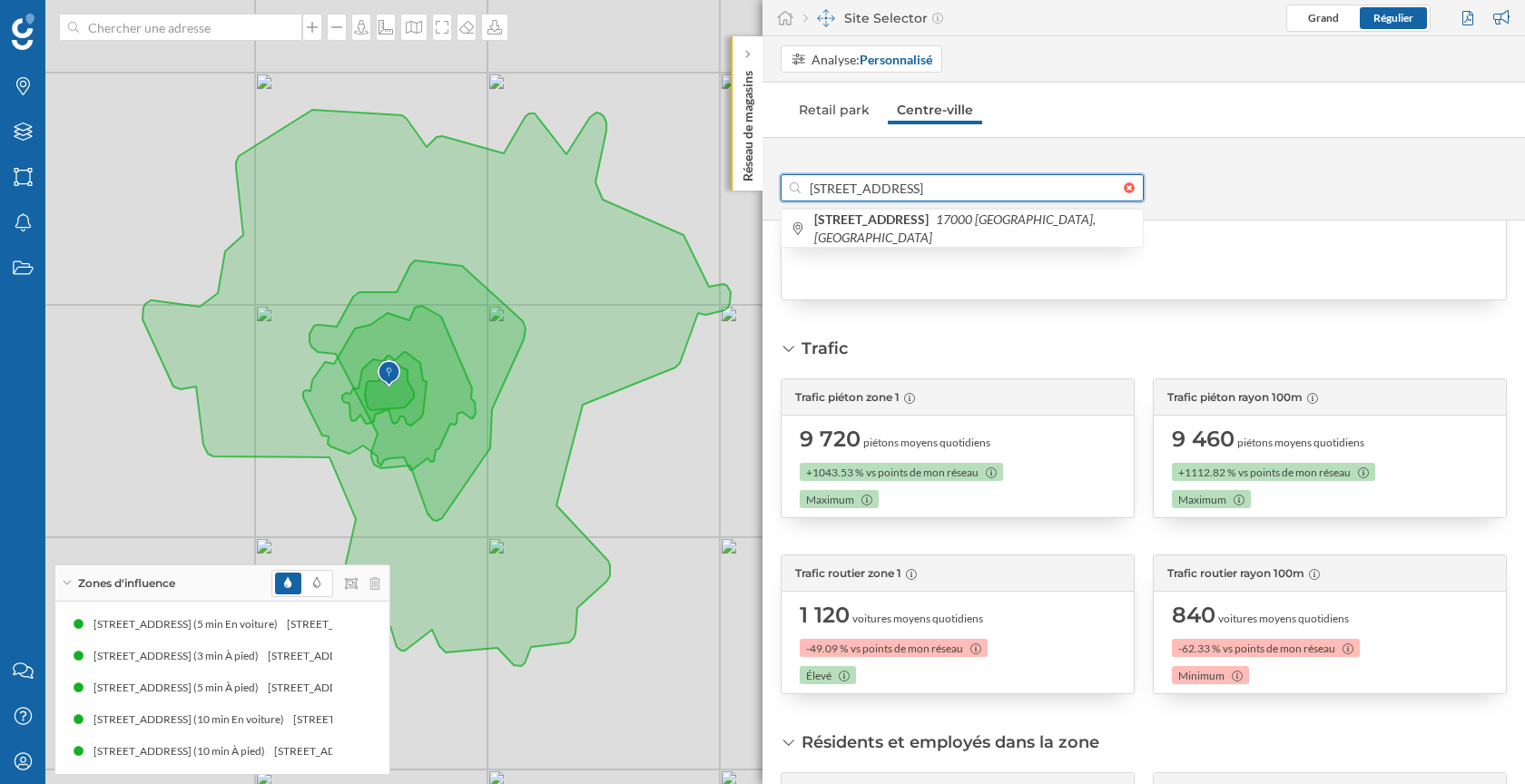
scroll to position [0, 0]
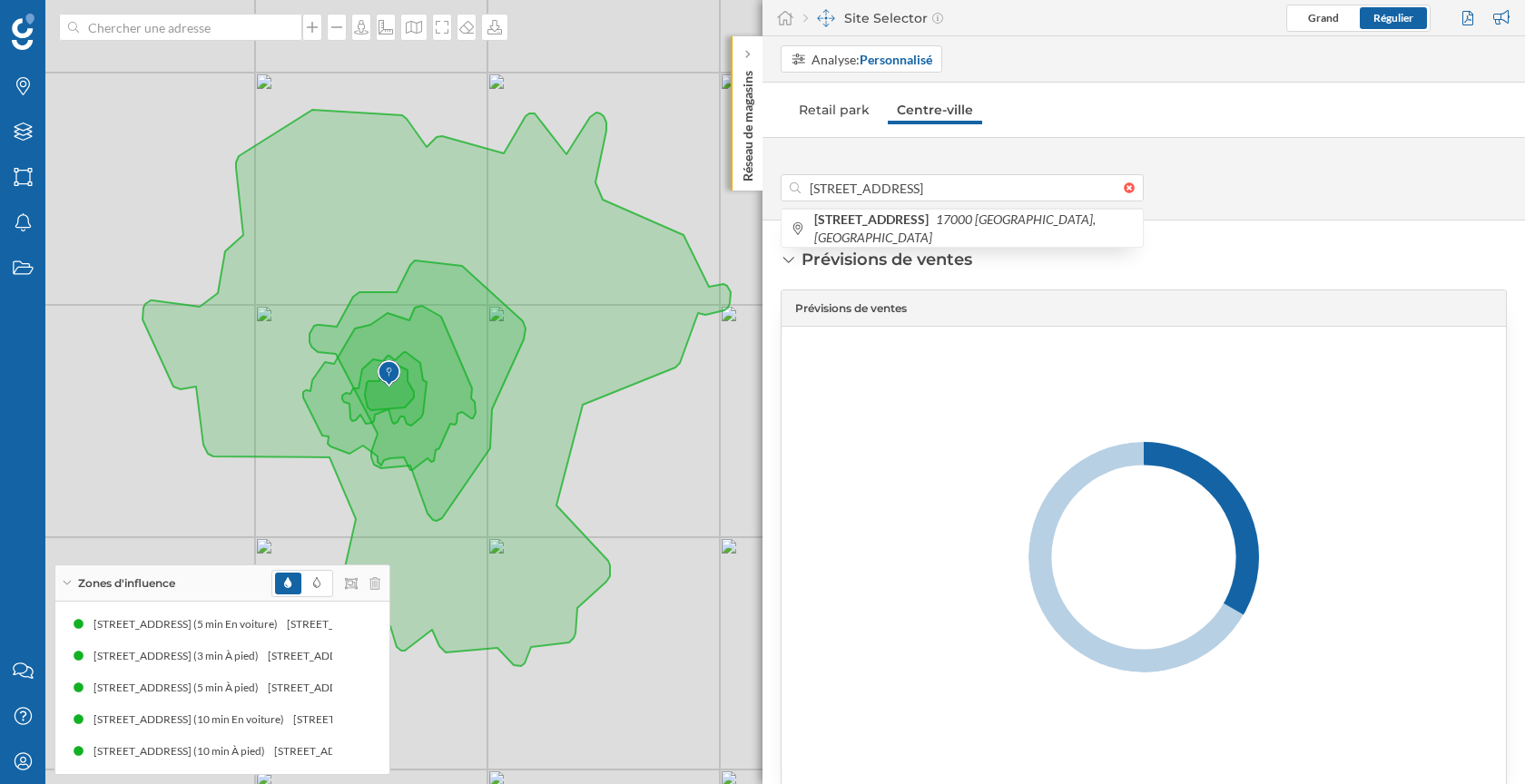
click at [1290, 225] on div "Prévisions de ventes Prévisions de ventes Trafic Trafic piéton zone 1 9 720 pié…" at bounding box center [1144, 502] width 763 height 564
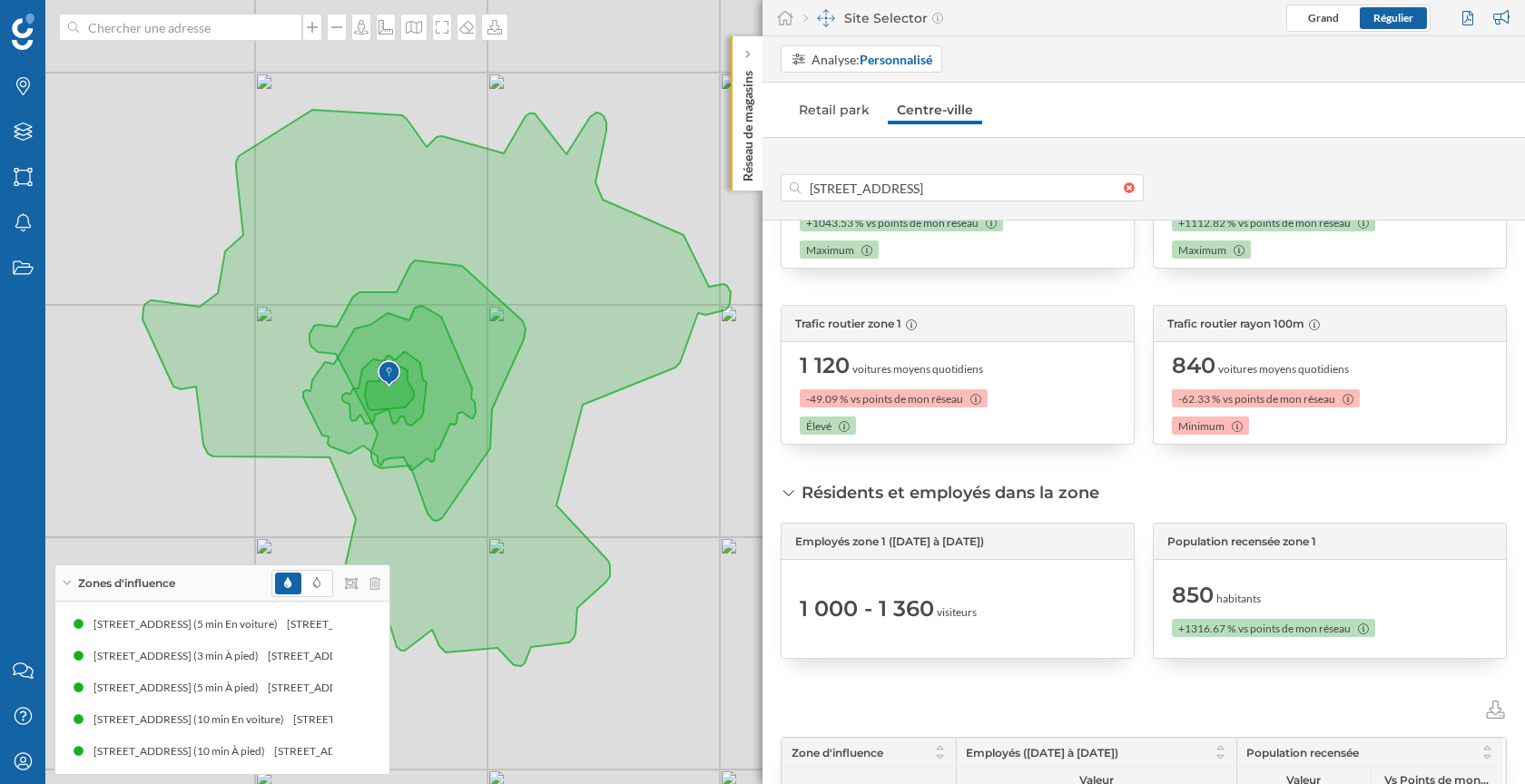
scroll to position [761, 0]
